Goal: Information Seeking & Learning: Compare options

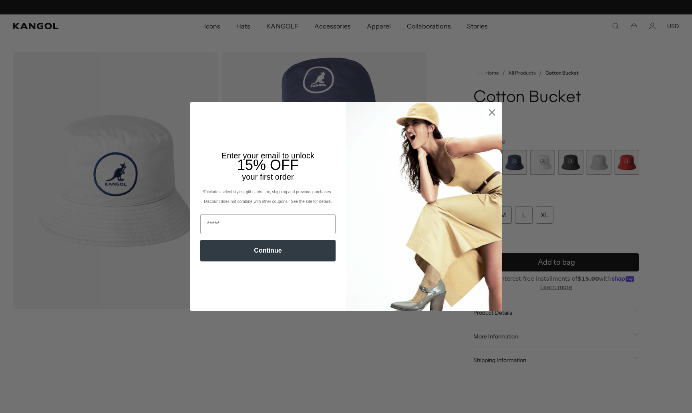
scroll to position [0, 165]
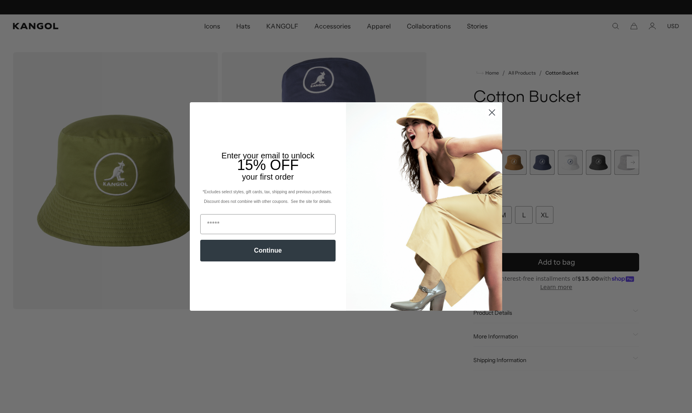
scroll to position [0, 165]
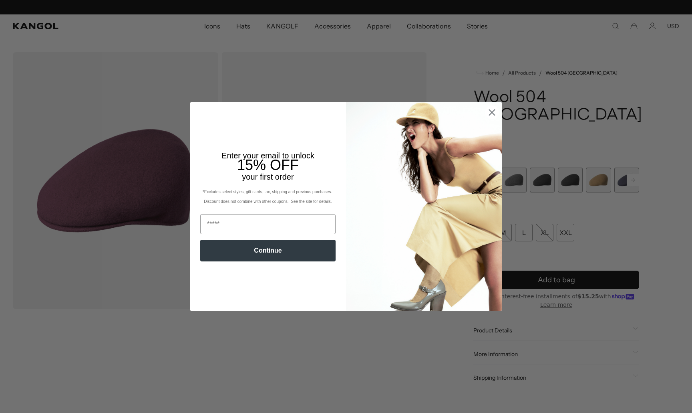
scroll to position [0, 165]
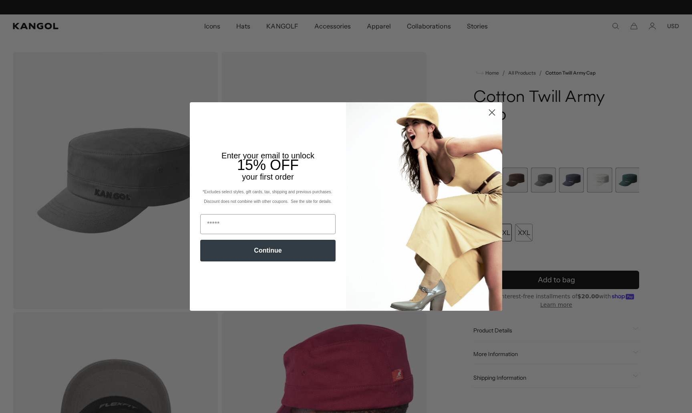
scroll to position [0, 165]
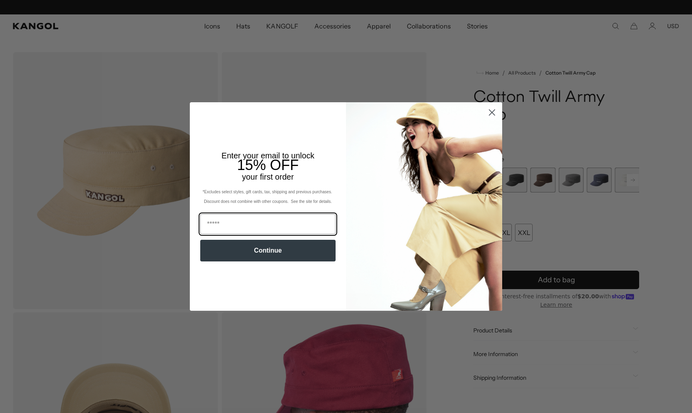
scroll to position [0, 165]
